Goal: Find specific page/section: Find specific page/section

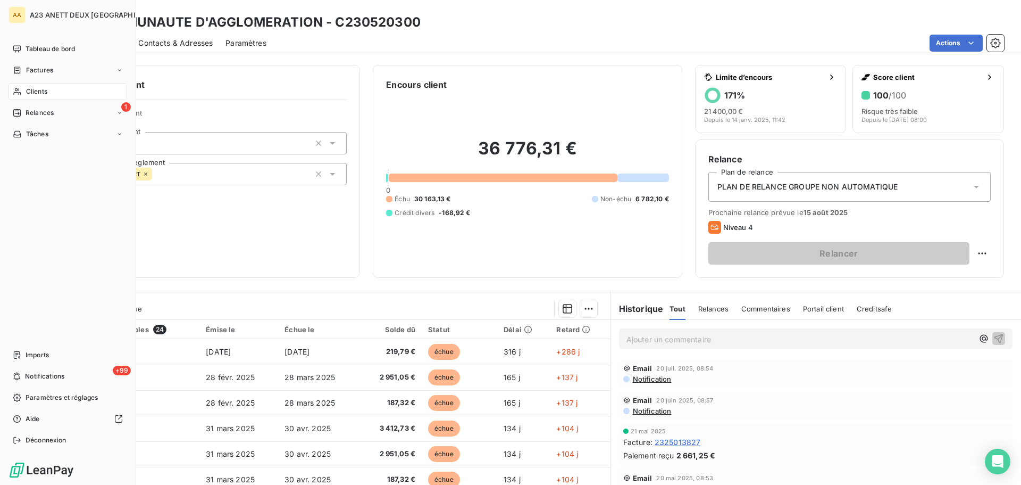
scroll to position [425, 0]
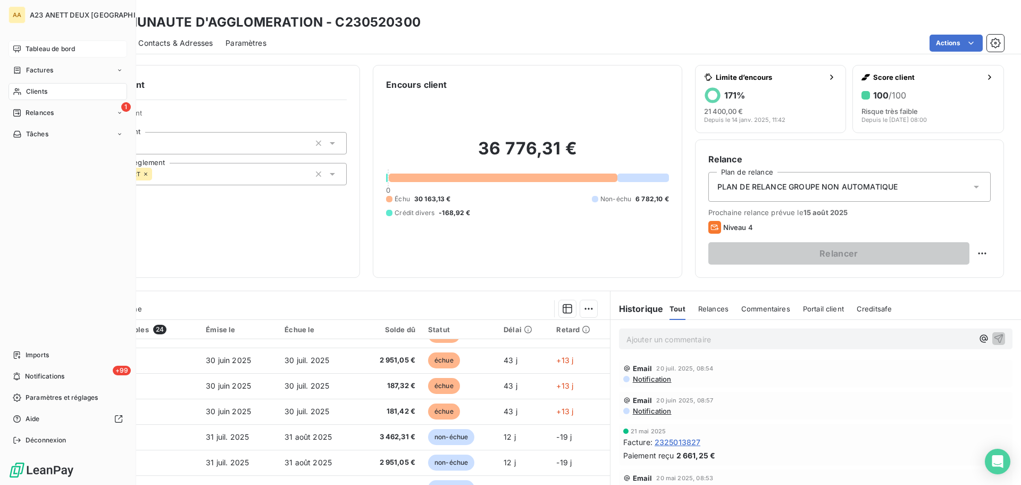
click at [43, 46] on span "Tableau de bord" at bounding box center [50, 49] width 49 height 10
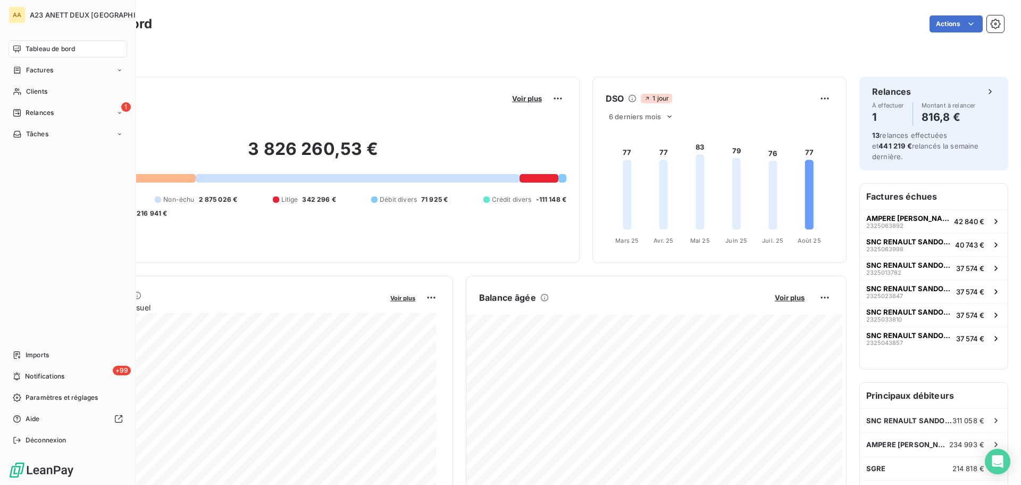
click at [34, 43] on div "Tableau de bord" at bounding box center [68, 48] width 119 height 17
click at [29, 84] on div "Clients" at bounding box center [68, 91] width 119 height 17
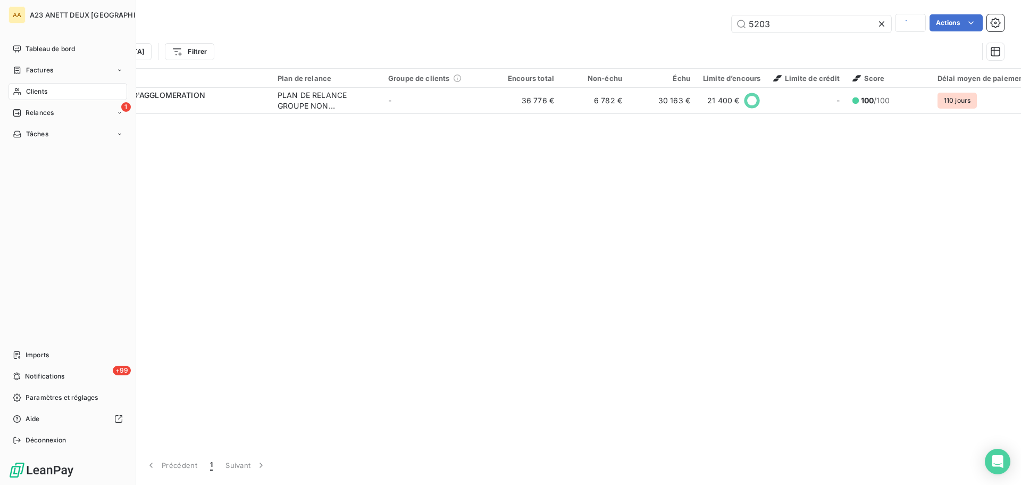
click at [38, 90] on span "Clients" at bounding box center [36, 92] width 21 height 10
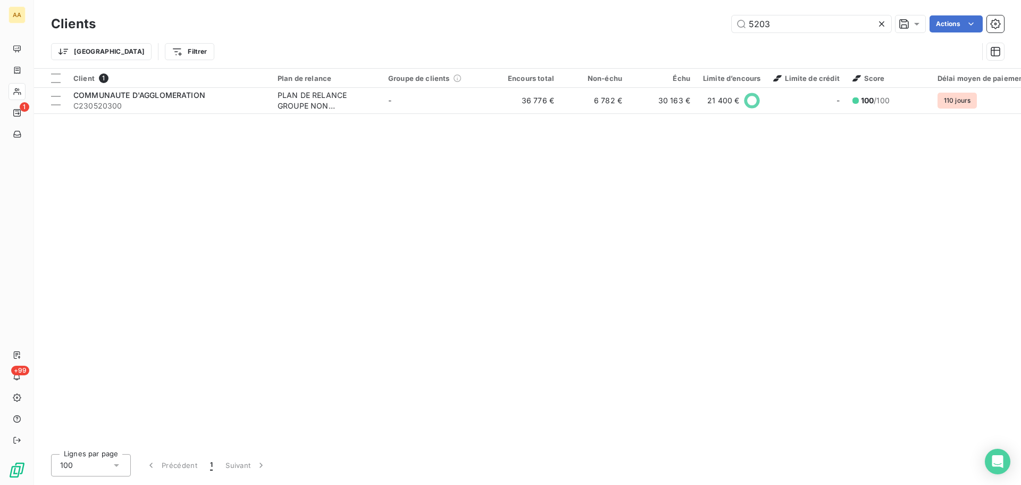
drag, startPoint x: 794, startPoint y: 35, endPoint x: 788, endPoint y: 34, distance: 5.9
click at [788, 34] on div "Clients 5203 Actions" at bounding box center [527, 24] width 953 height 22
drag, startPoint x: 792, startPoint y: 23, endPoint x: 633, endPoint y: 14, distance: 159.8
click at [655, 14] on div "Clients 5203 Actions" at bounding box center [527, 24] width 953 height 22
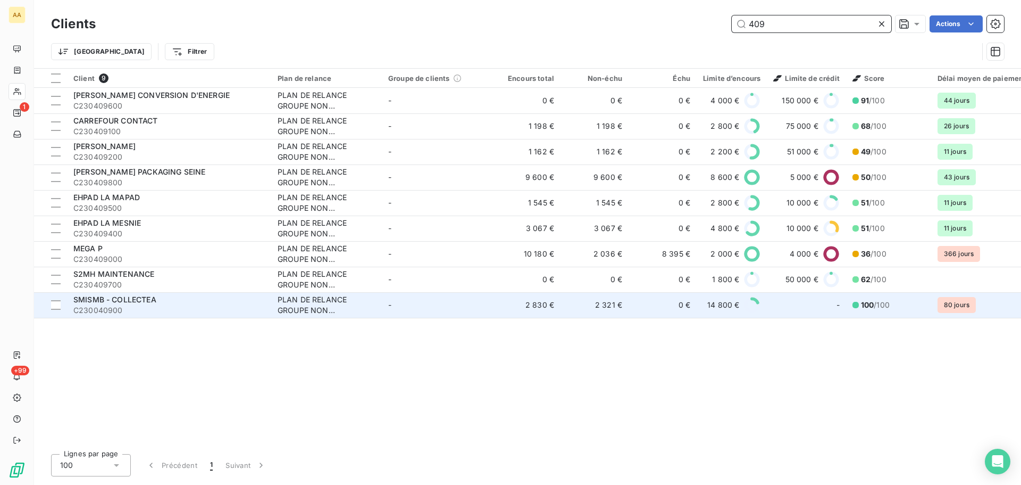
type input "409"
click at [126, 307] on span "C230040900" at bounding box center [168, 310] width 191 height 11
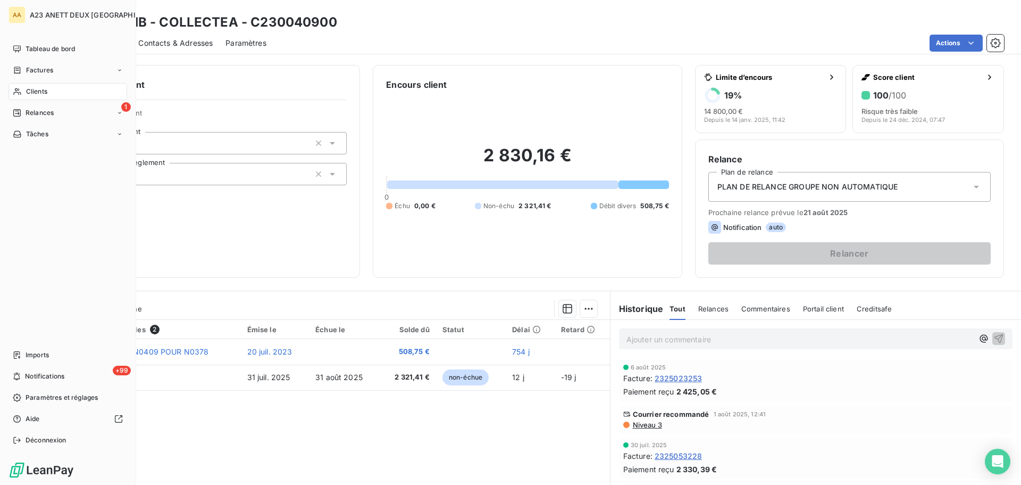
click at [32, 89] on span "Clients" at bounding box center [36, 92] width 21 height 10
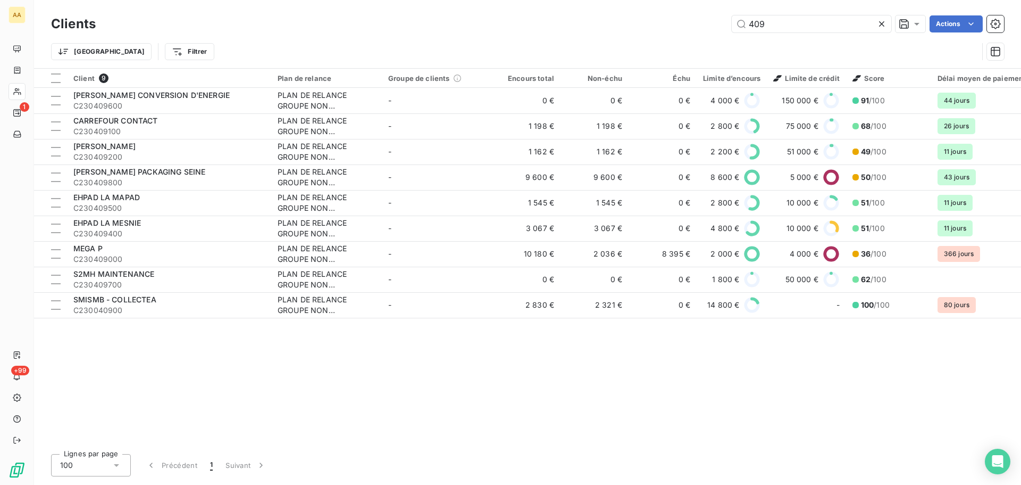
drag, startPoint x: 808, startPoint y: 27, endPoint x: 627, endPoint y: 29, distance: 180.8
click at [627, 29] on div "409 Actions" at bounding box center [556, 23] width 896 height 17
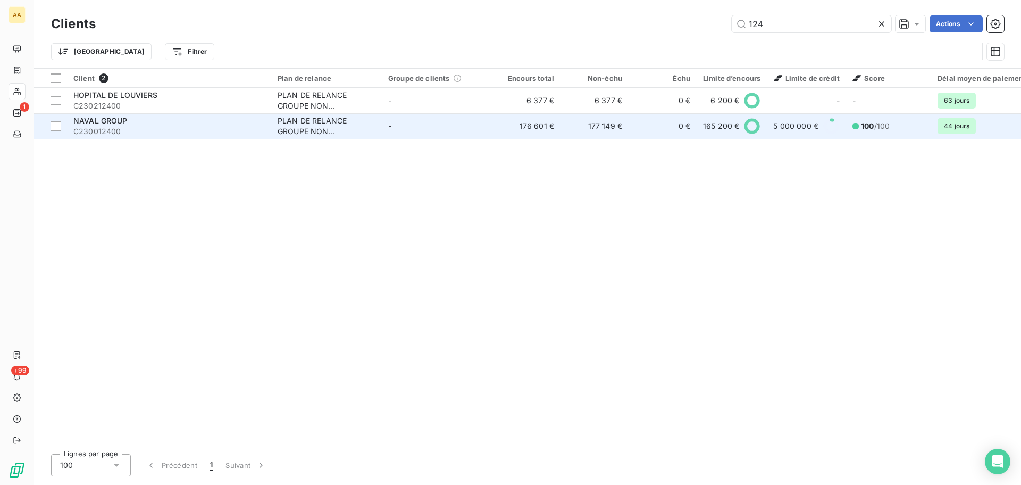
type input "124"
click at [124, 123] on span "NAVAL GROUP" at bounding box center [100, 120] width 54 height 9
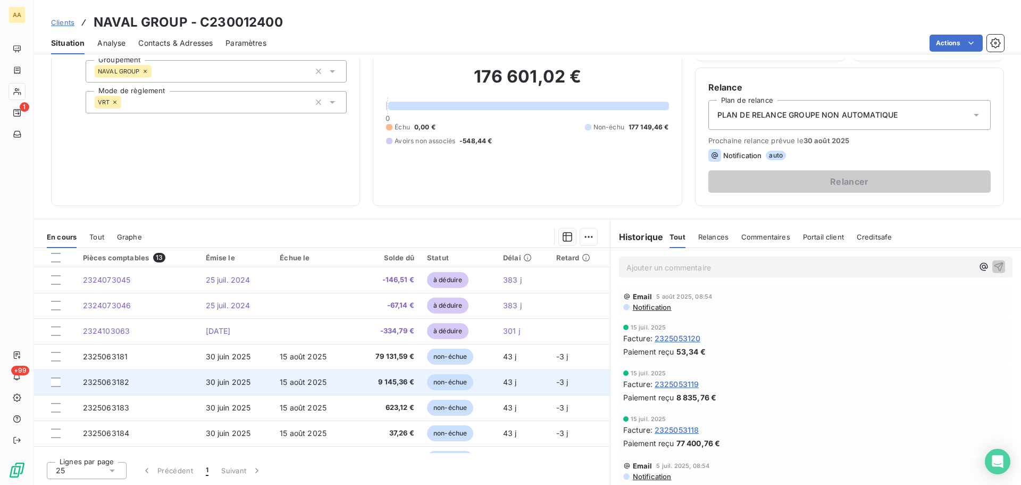
scroll to position [53, 0]
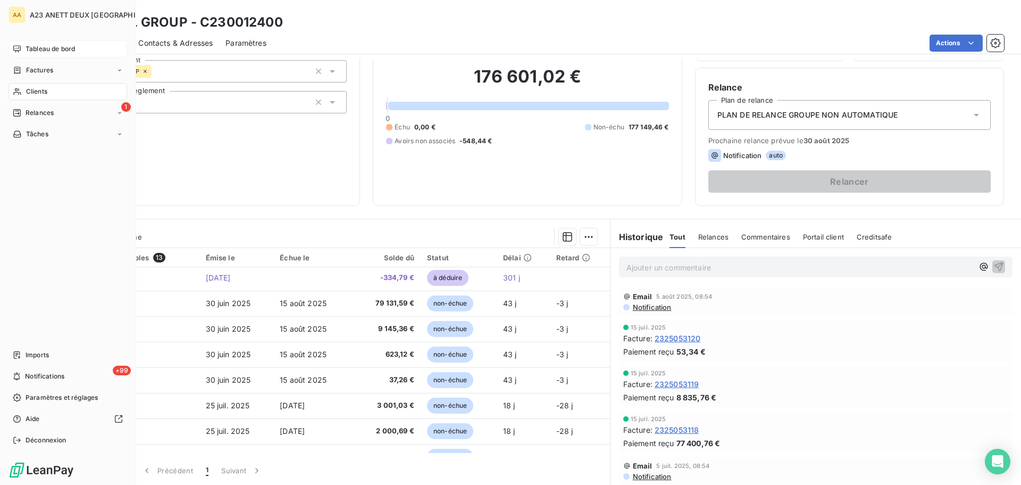
click at [36, 49] on span "Tableau de bord" at bounding box center [50, 49] width 49 height 10
